Goal: Entertainment & Leisure: Consume media (video, audio)

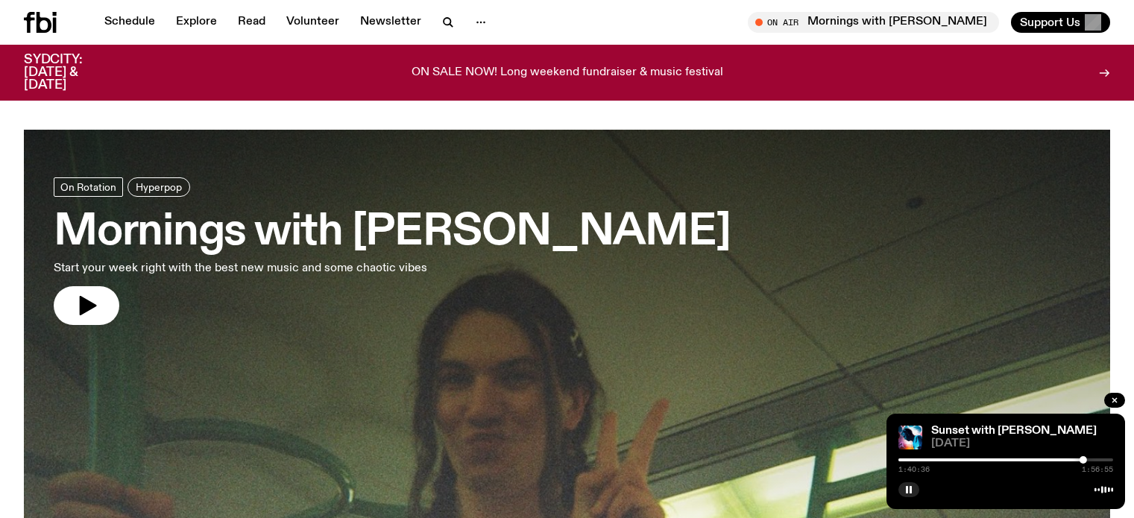
scroll to position [1538, 0]
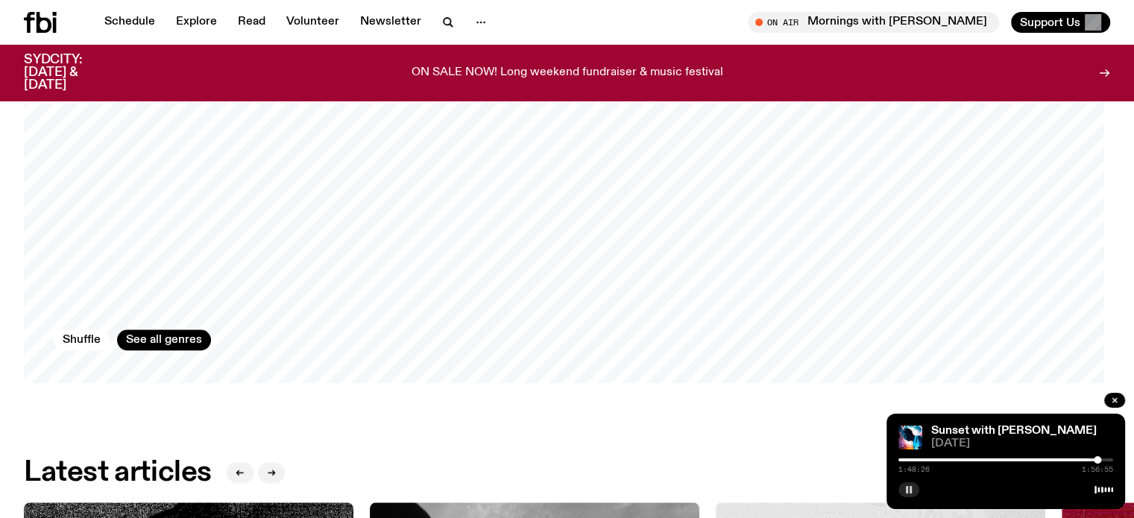
click at [909, 496] on button "button" at bounding box center [908, 489] width 21 height 15
click at [740, 414] on div "On Air On Rotation Hyperpop Mornings with Jim Kretschmer Start your week right …" at bounding box center [567, 223] width 1134 height 3265
click at [912, 487] on button "button" at bounding box center [908, 489] width 21 height 15
click at [911, 485] on icon "button" at bounding box center [908, 489] width 9 height 9
click at [626, 408] on div "On Air On Rotation Hyperpop Mornings with Jim Kretschmer Start your week right …" at bounding box center [567, 223] width 1134 height 3265
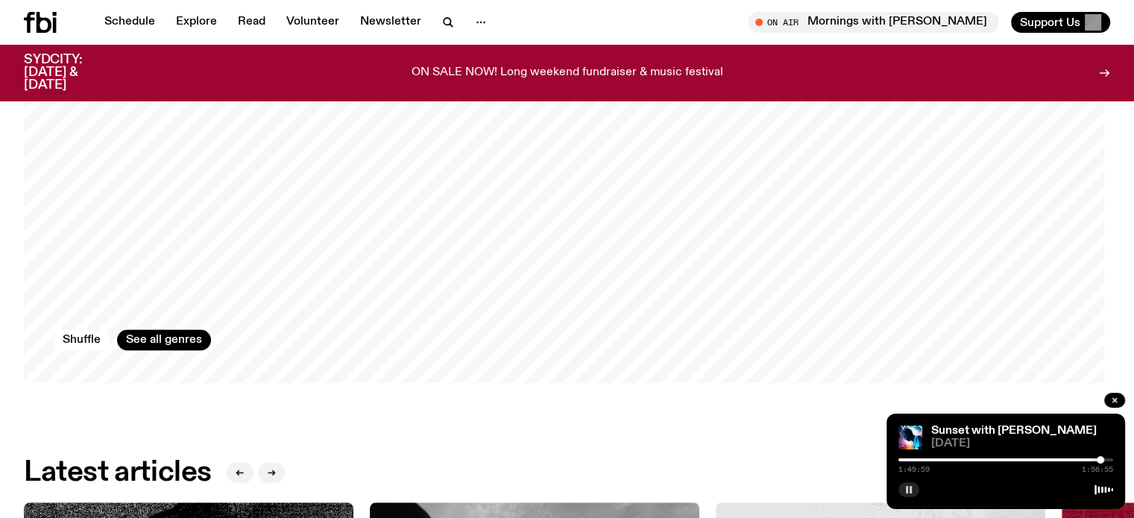
click at [912, 493] on icon "button" at bounding box center [908, 489] width 9 height 9
click at [906, 487] on rect "button" at bounding box center [907, 489] width 2 height 7
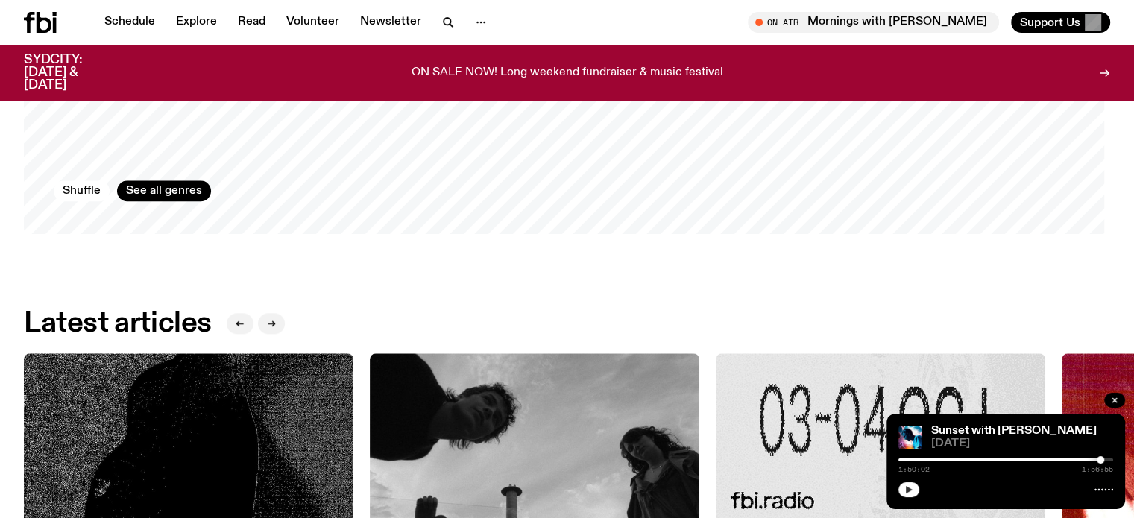
scroll to position [1911, 0]
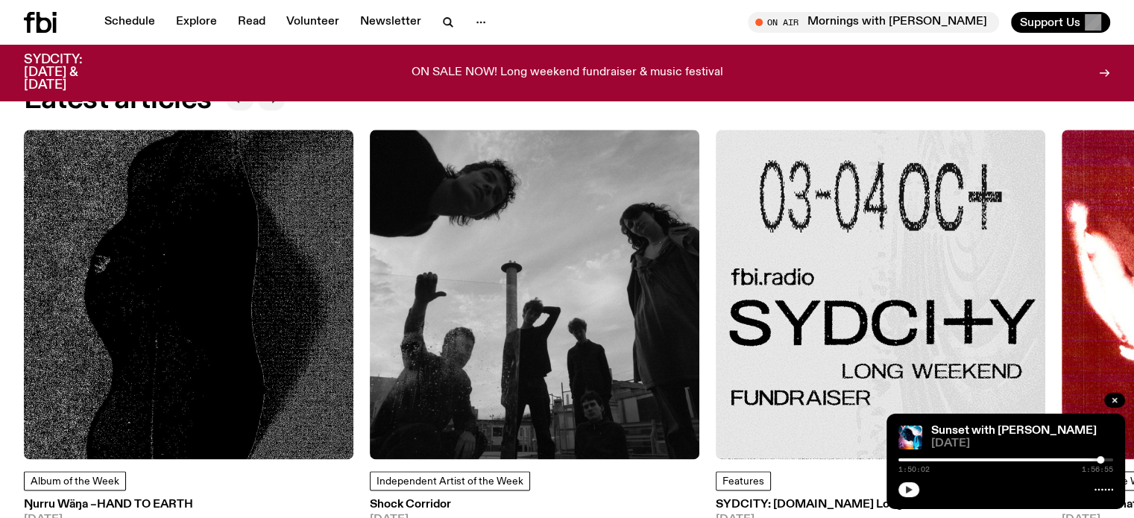
click at [915, 491] on button "button" at bounding box center [908, 489] width 21 height 15
click at [641, 22] on div "On Air Mornings with Jim Kretschmer Tune in live Support Us" at bounding box center [841, 22] width 537 height 21
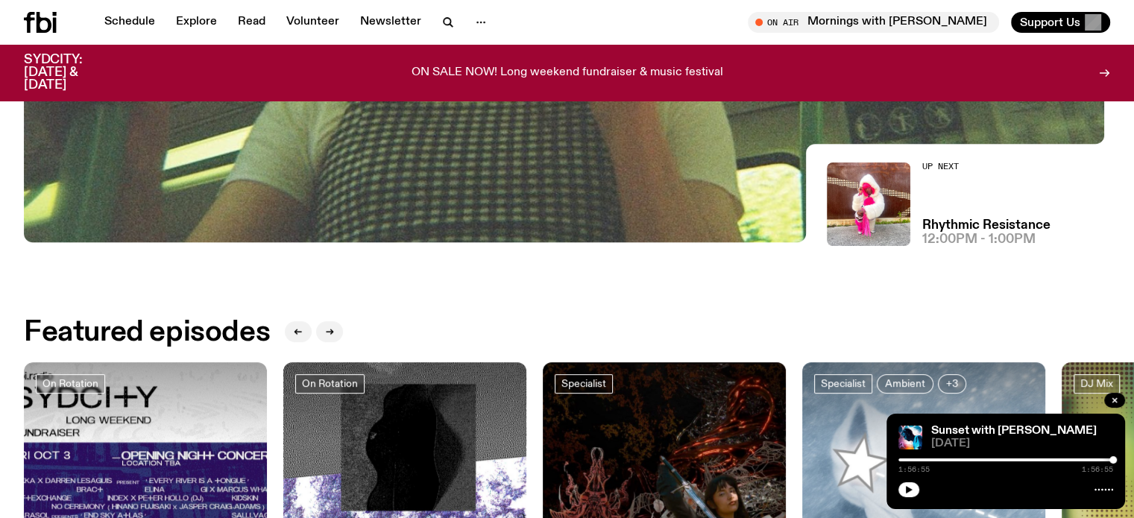
scroll to position [0, 0]
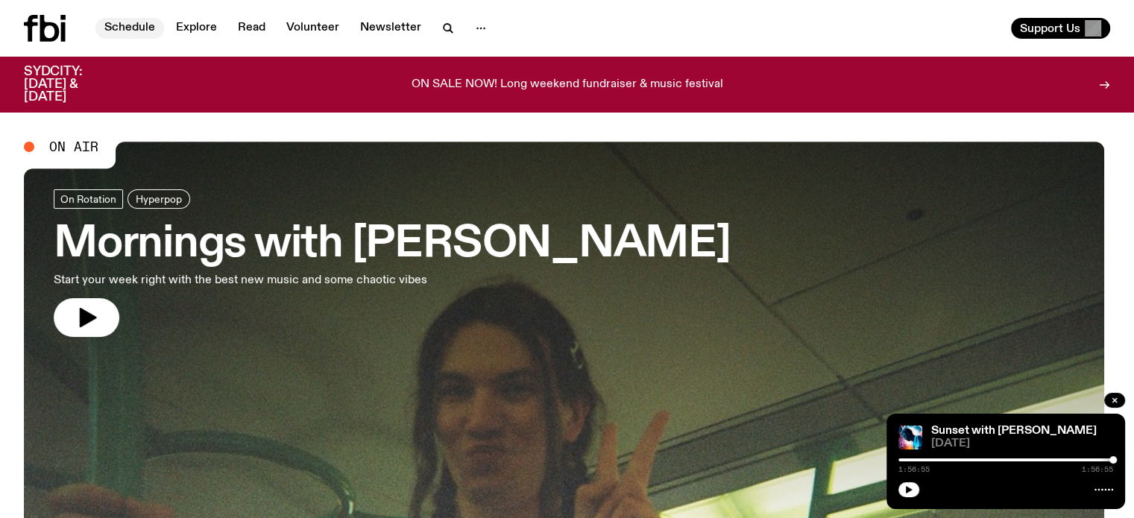
click at [128, 26] on link "Schedule" at bounding box center [129, 28] width 69 height 21
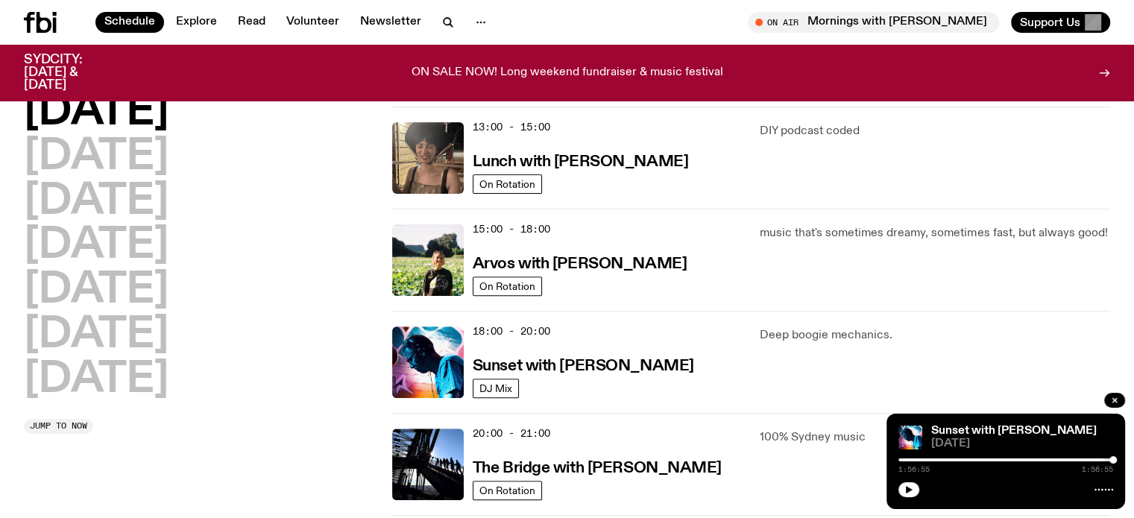
scroll to position [436, 0]
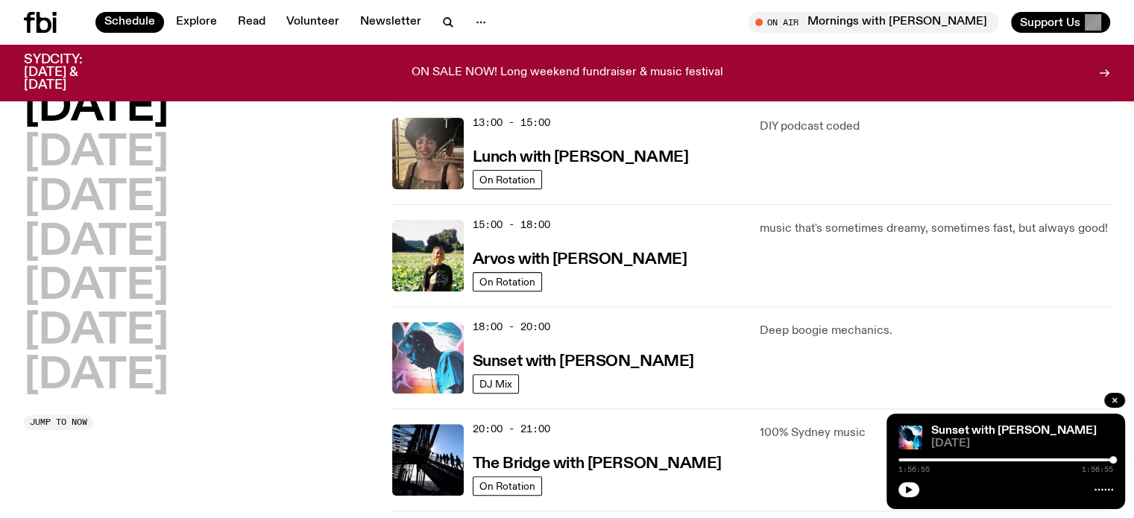
click at [420, 350] on img at bounding box center [428, 358] width 72 height 72
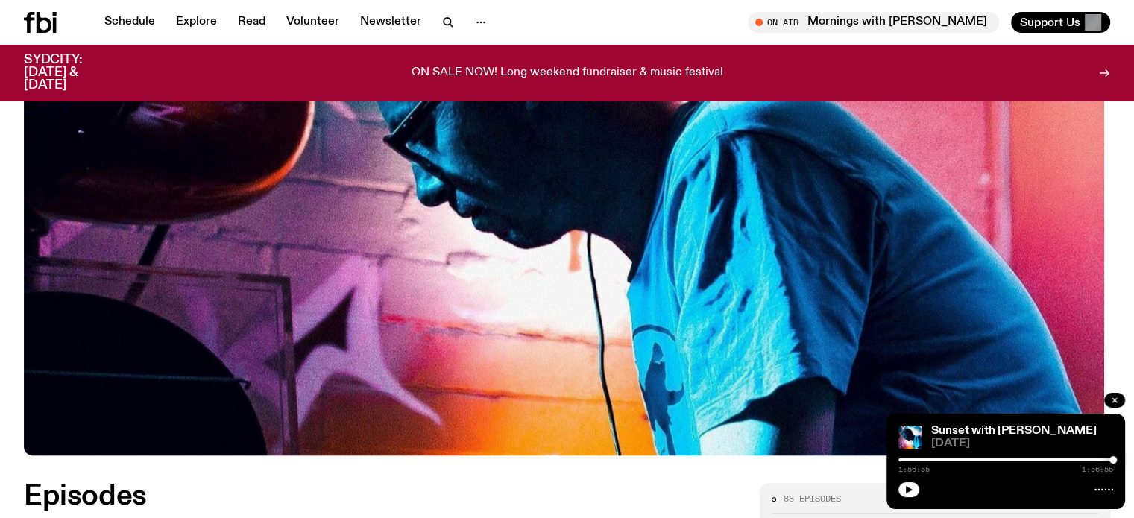
scroll to position [736, 0]
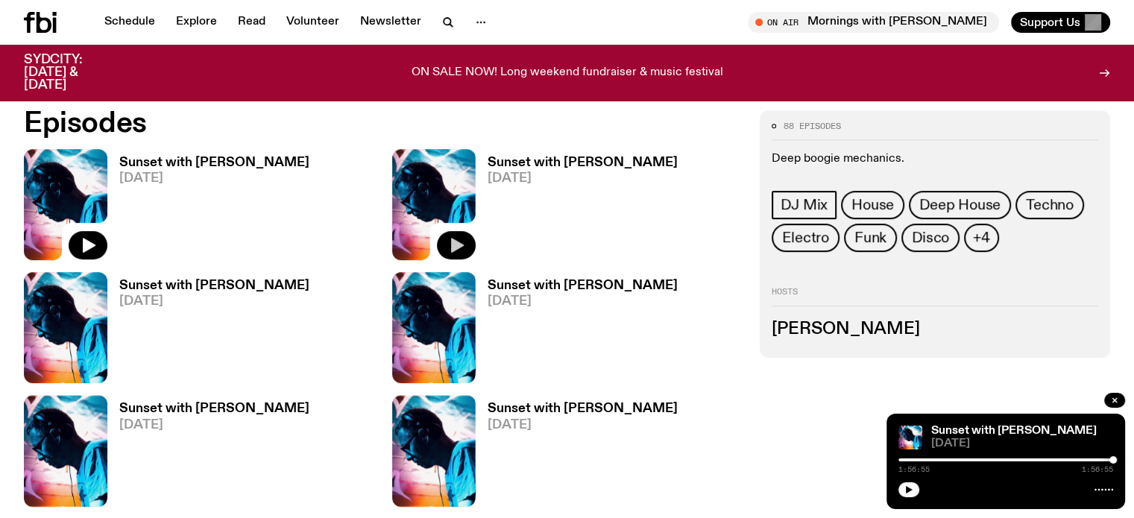
click at [437, 236] on button "button" at bounding box center [456, 245] width 39 height 28
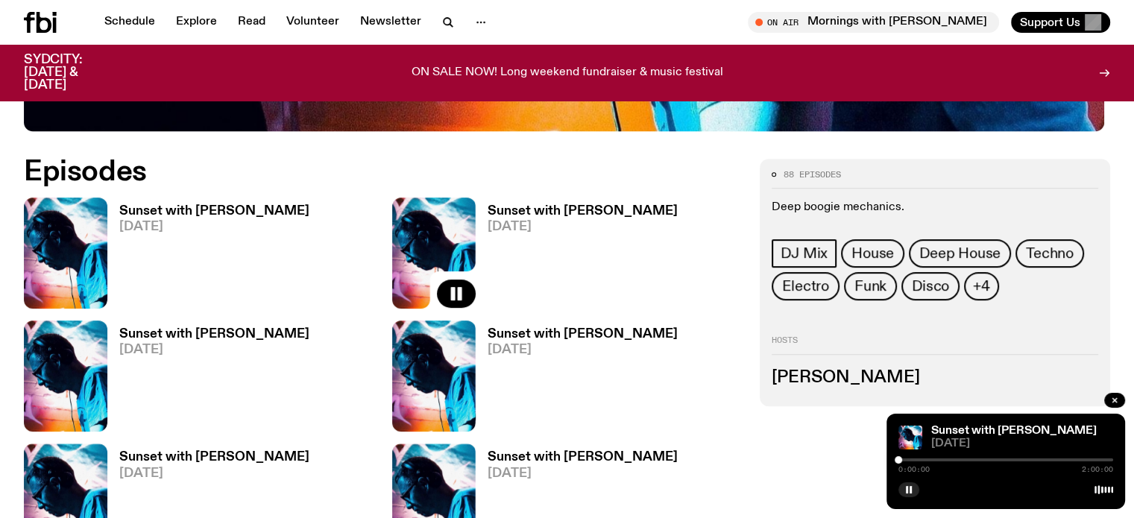
scroll to position [662, 0]
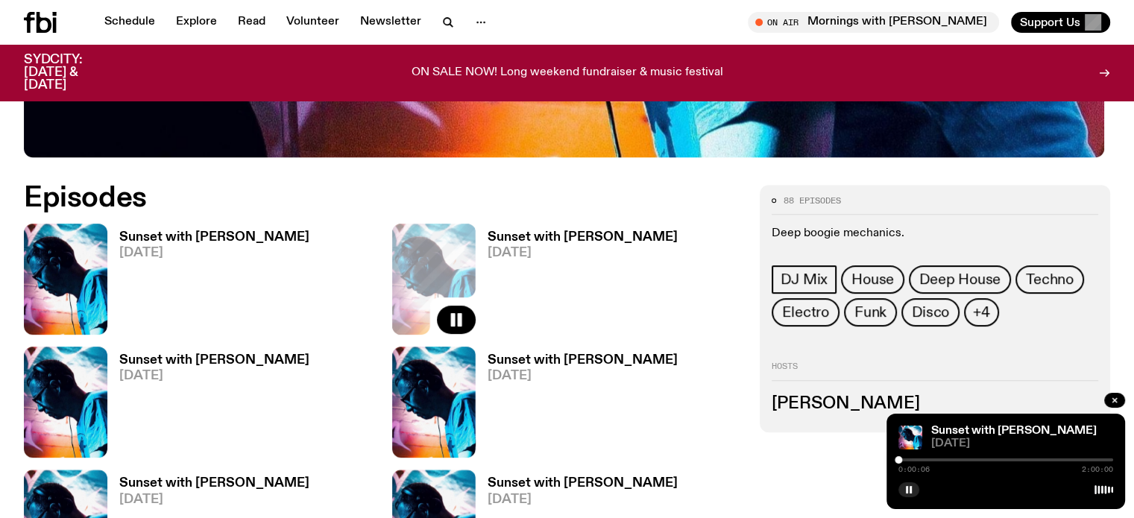
click at [641, 21] on div "On Air Mornings with Jim Kretschmer Tune in live Support Us" at bounding box center [841, 22] width 537 height 21
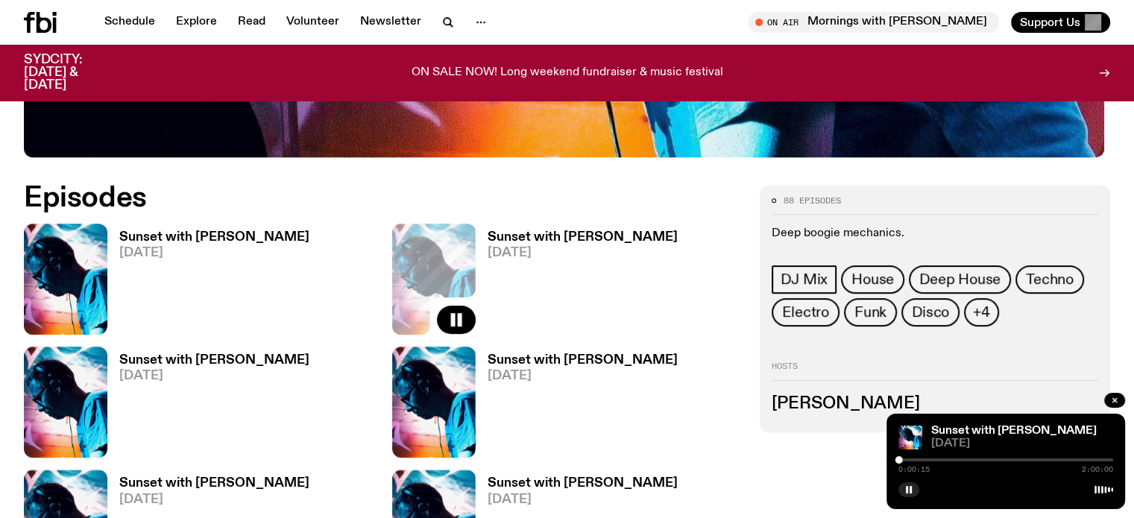
click at [641, 21] on div "On Air Mornings with Jim Kretschmer Tune in live Support Us" at bounding box center [841, 22] width 537 height 21
click at [641, 20] on div "On Air Mornings with Jim Kretschmer Tune in live Support Us" at bounding box center [841, 22] width 537 height 21
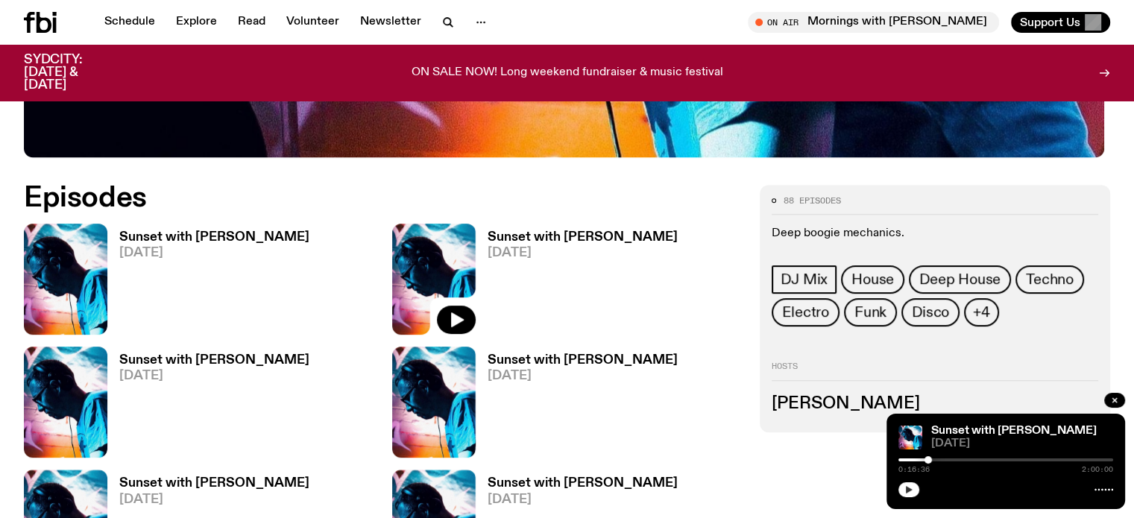
click at [904, 487] on icon "button" at bounding box center [908, 489] width 9 height 9
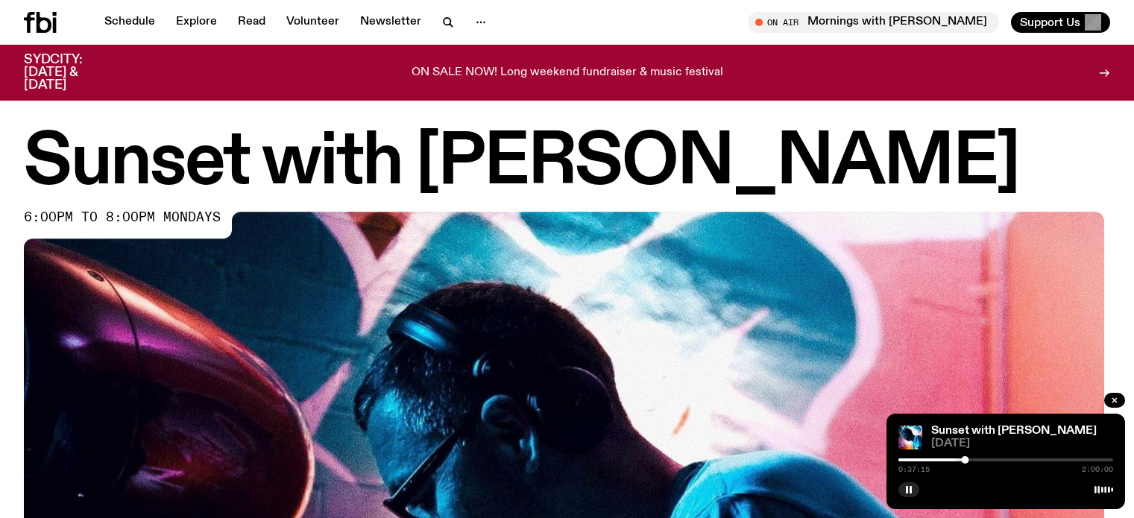
scroll to position [662, 0]
